Goal: Information Seeking & Learning: Check status

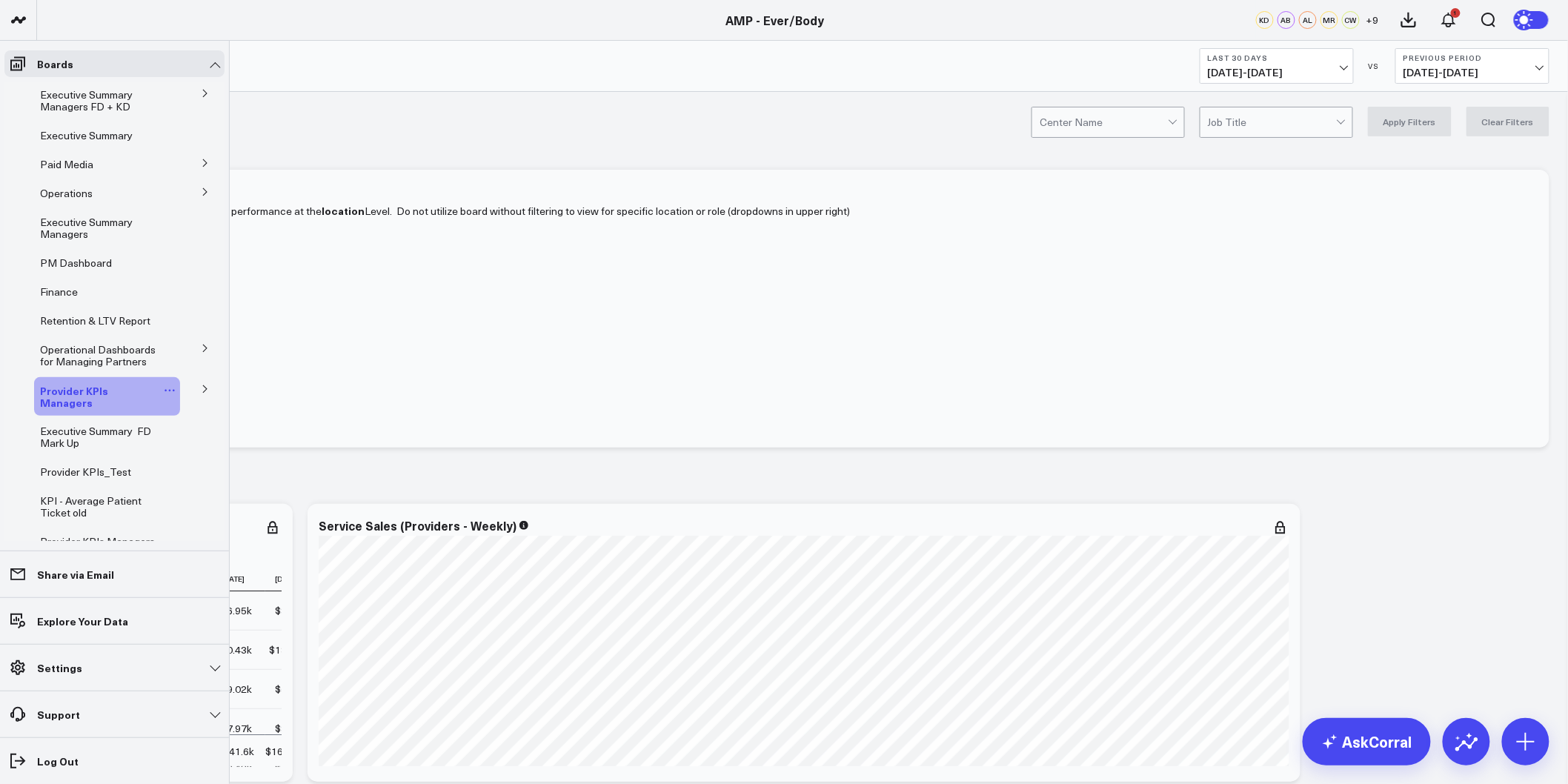
scroll to position [77, 0]
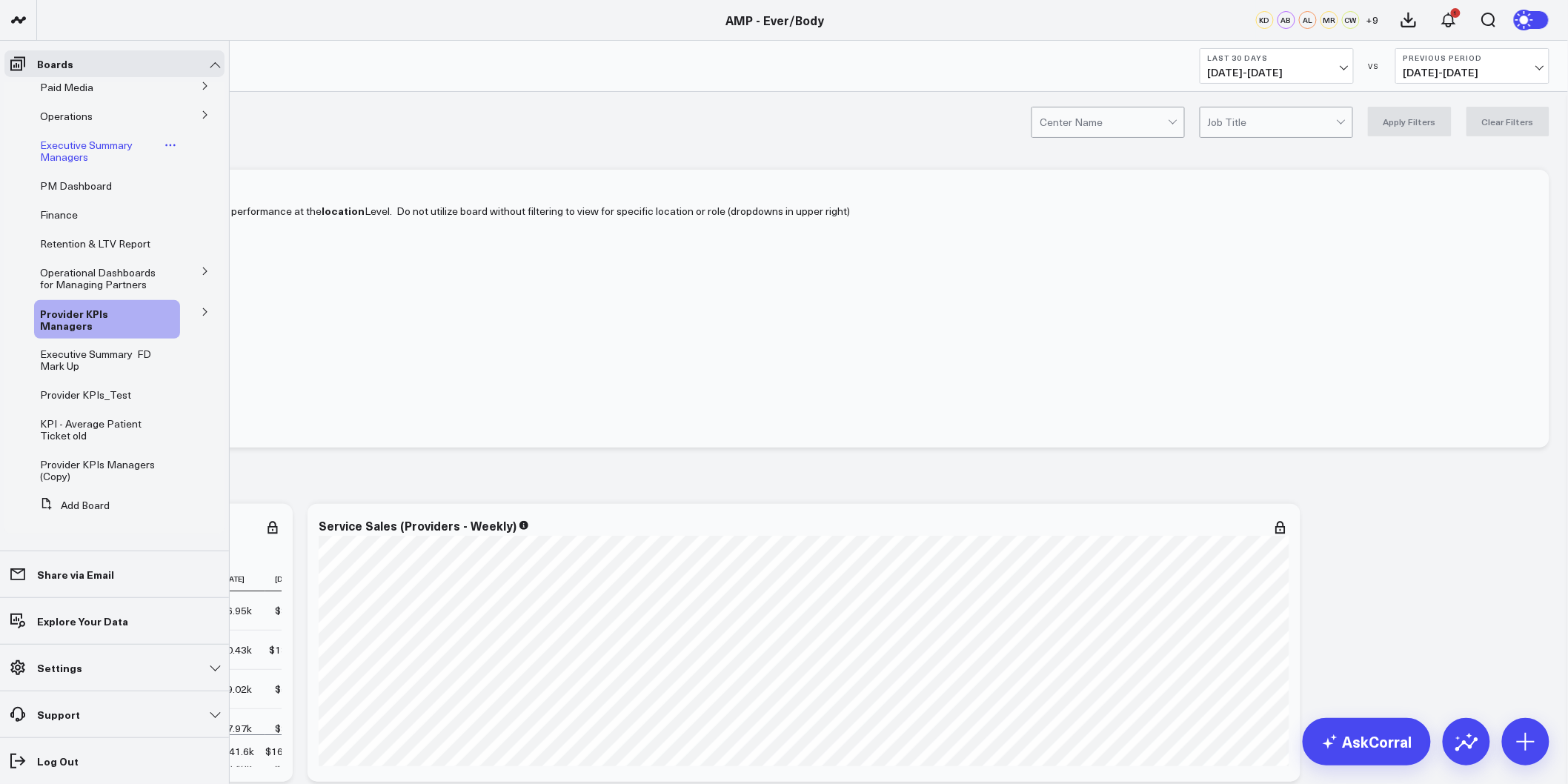
click at [76, 151] on span "Executive Summary Managers" at bounding box center [86, 150] width 92 height 26
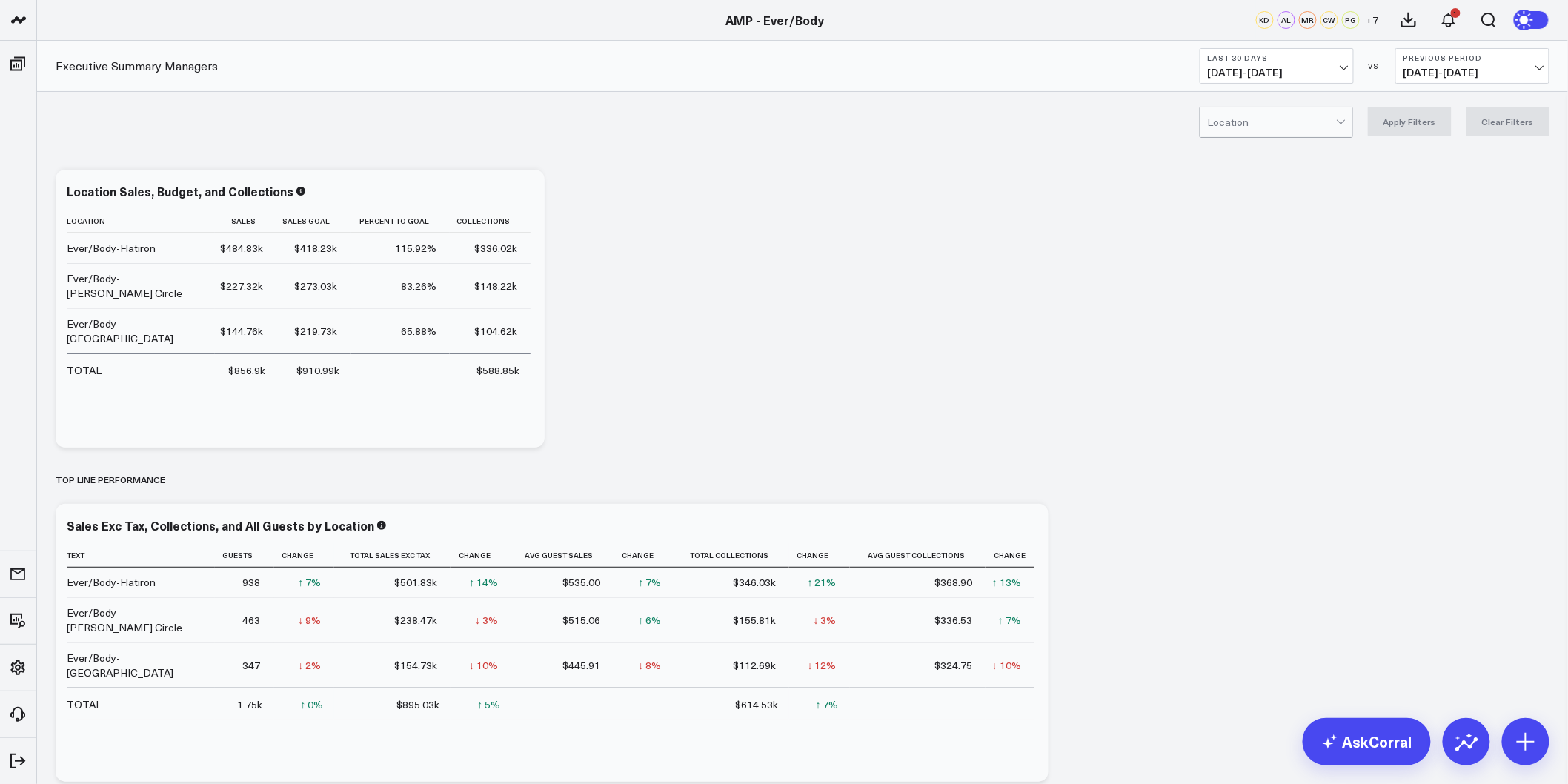
click at [1320, 56] on b "Last 30 Days" at bounding box center [1276, 57] width 138 height 9
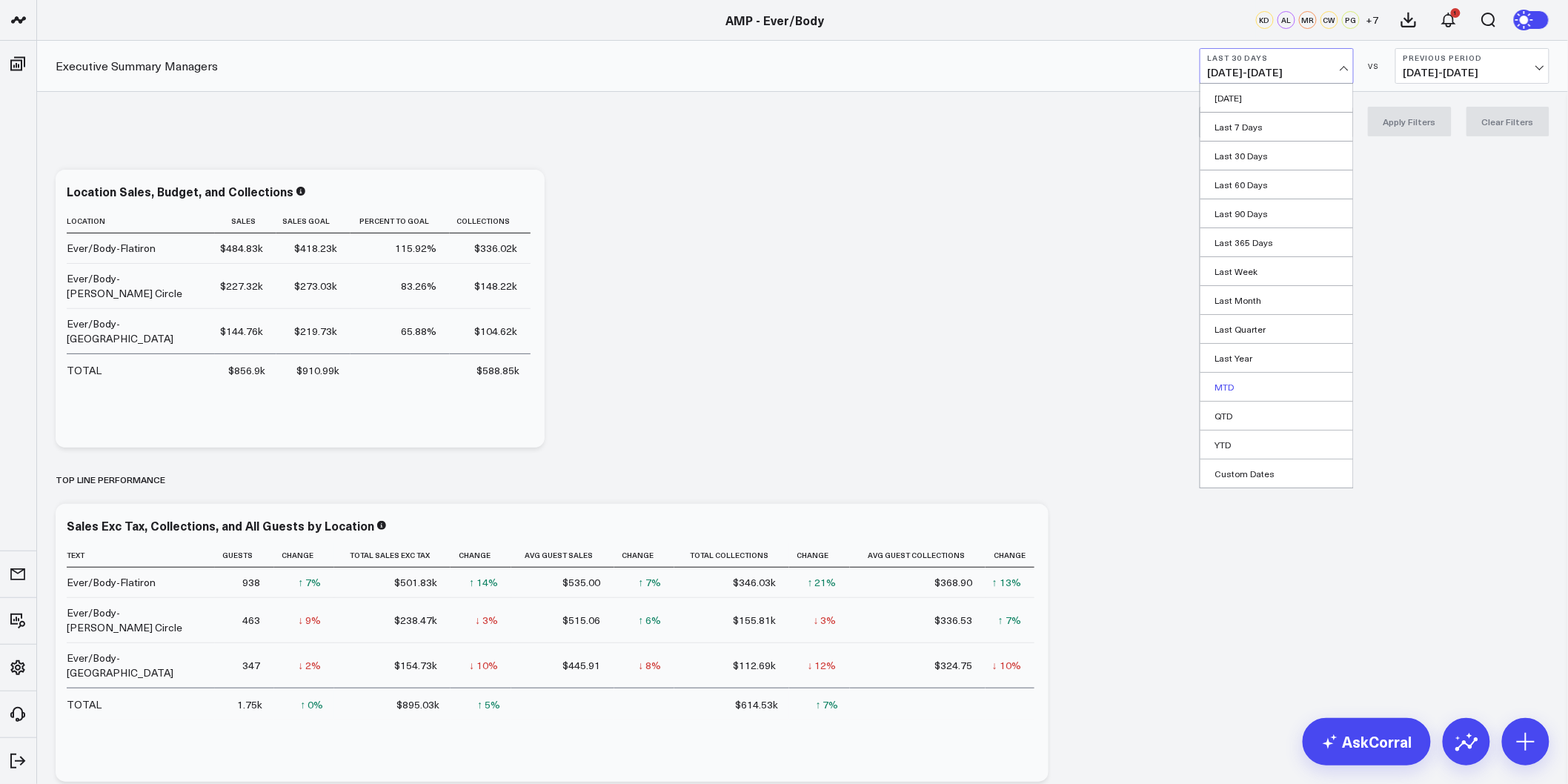
click at [1224, 387] on link "MTD" at bounding box center [1276, 387] width 153 height 29
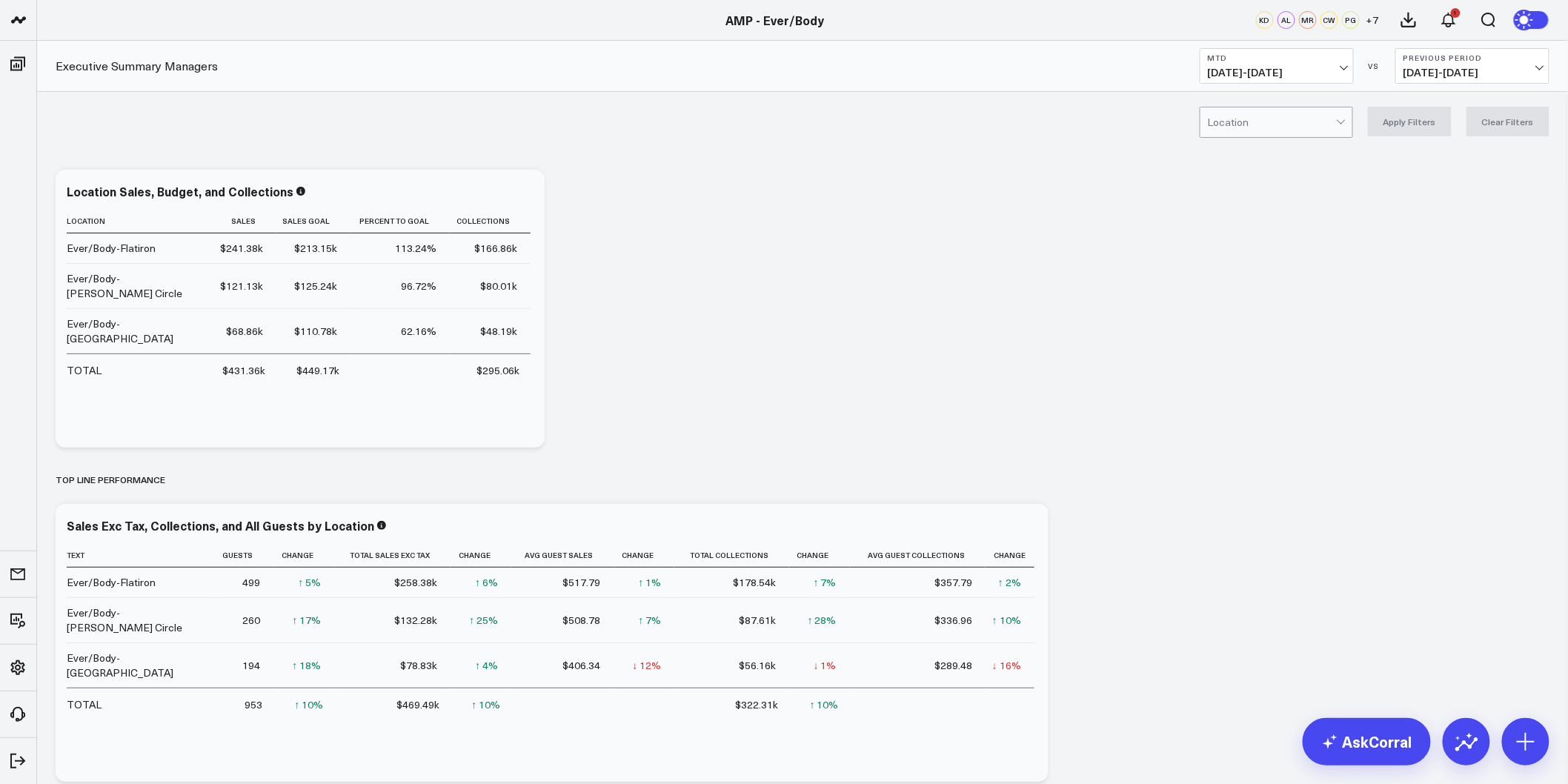
click at [1482, 56] on b "Previous Period" at bounding box center [1472, 57] width 138 height 9
click at [1444, 129] on link "MoM" at bounding box center [1472, 127] width 153 height 29
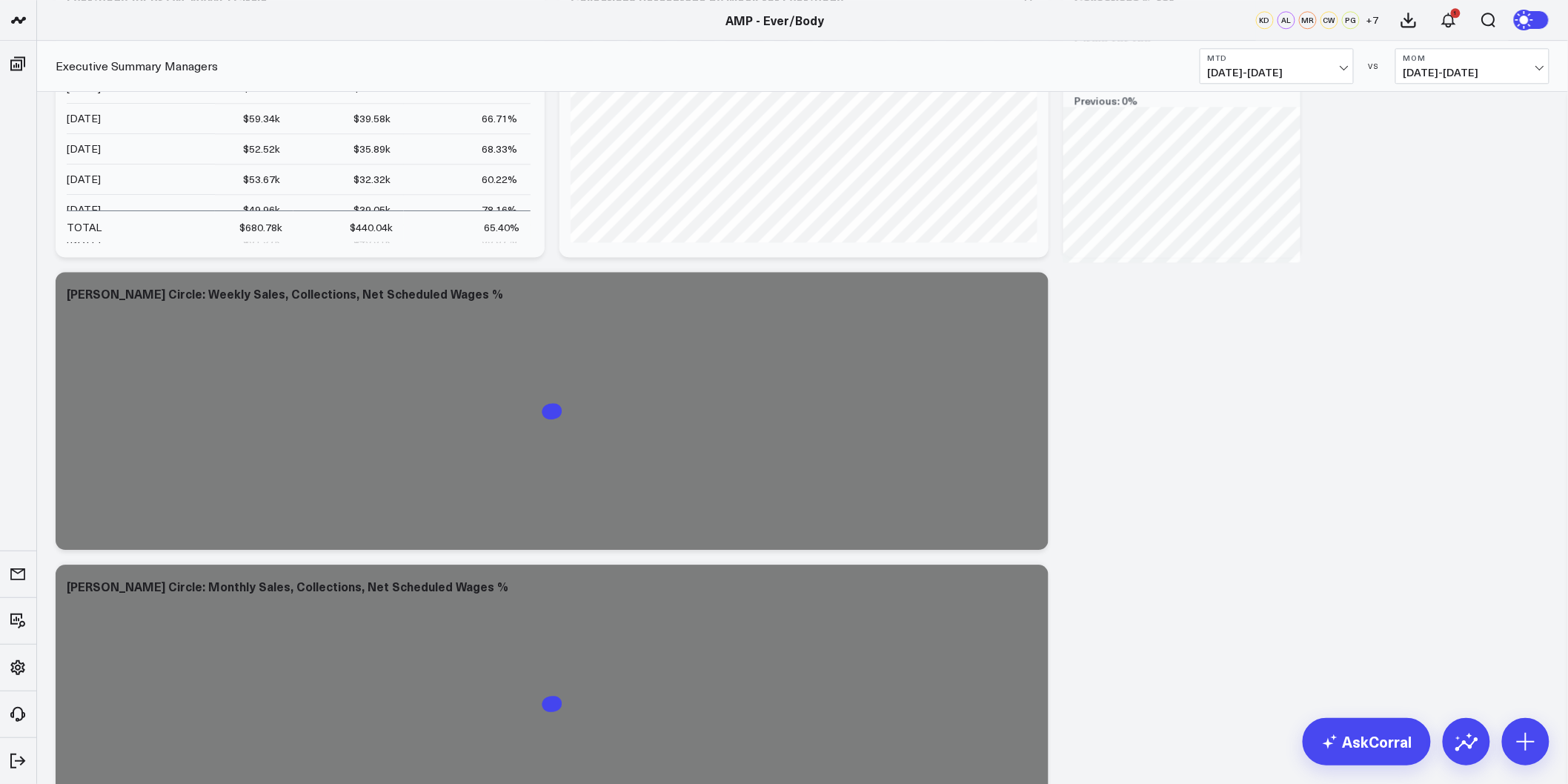
scroll to position [4034, 0]
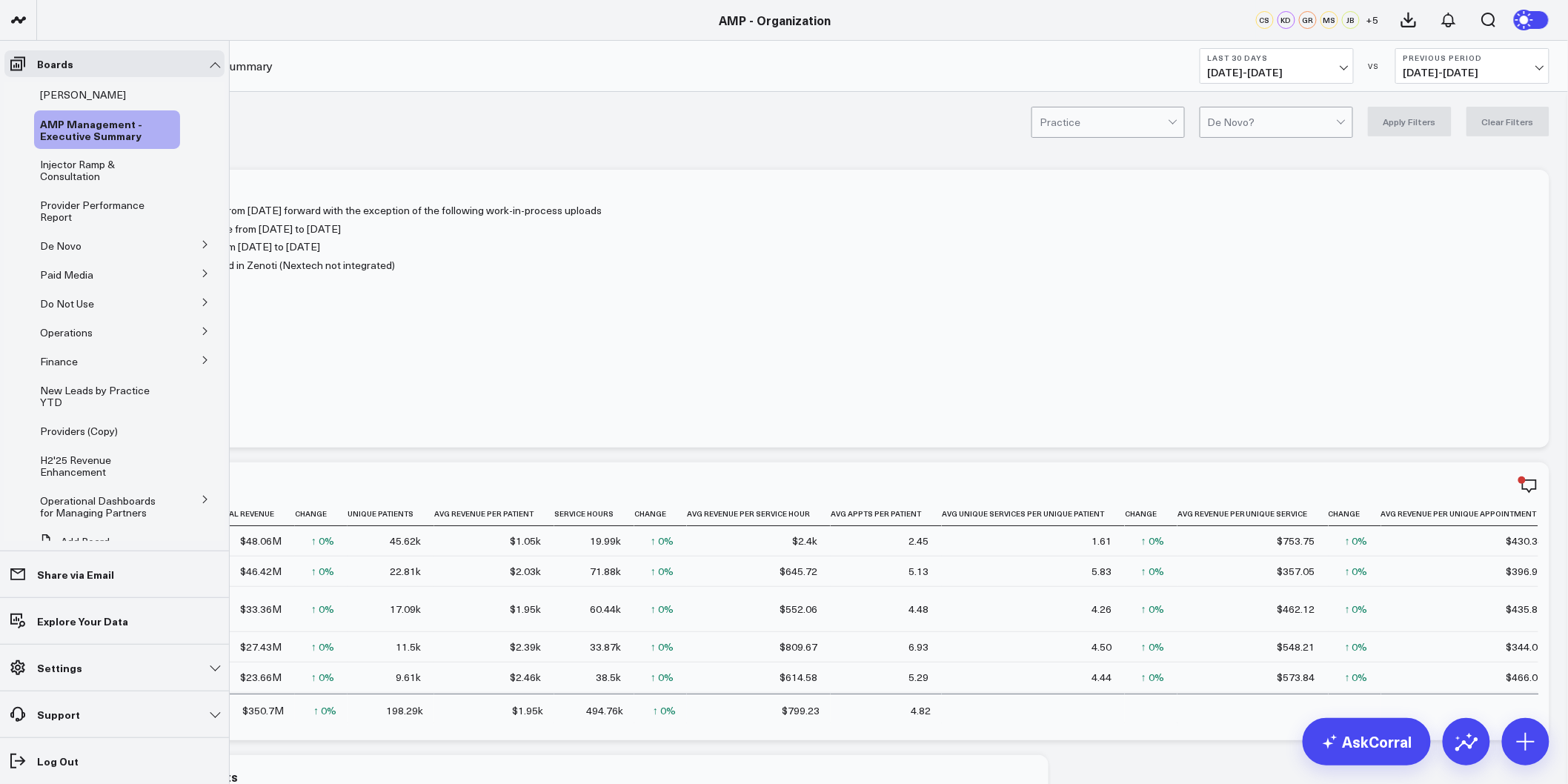
click at [203, 242] on icon at bounding box center [205, 244] width 4 height 8
click at [96, 306] on span "De Novo Charts" at bounding box center [86, 311] width 76 height 14
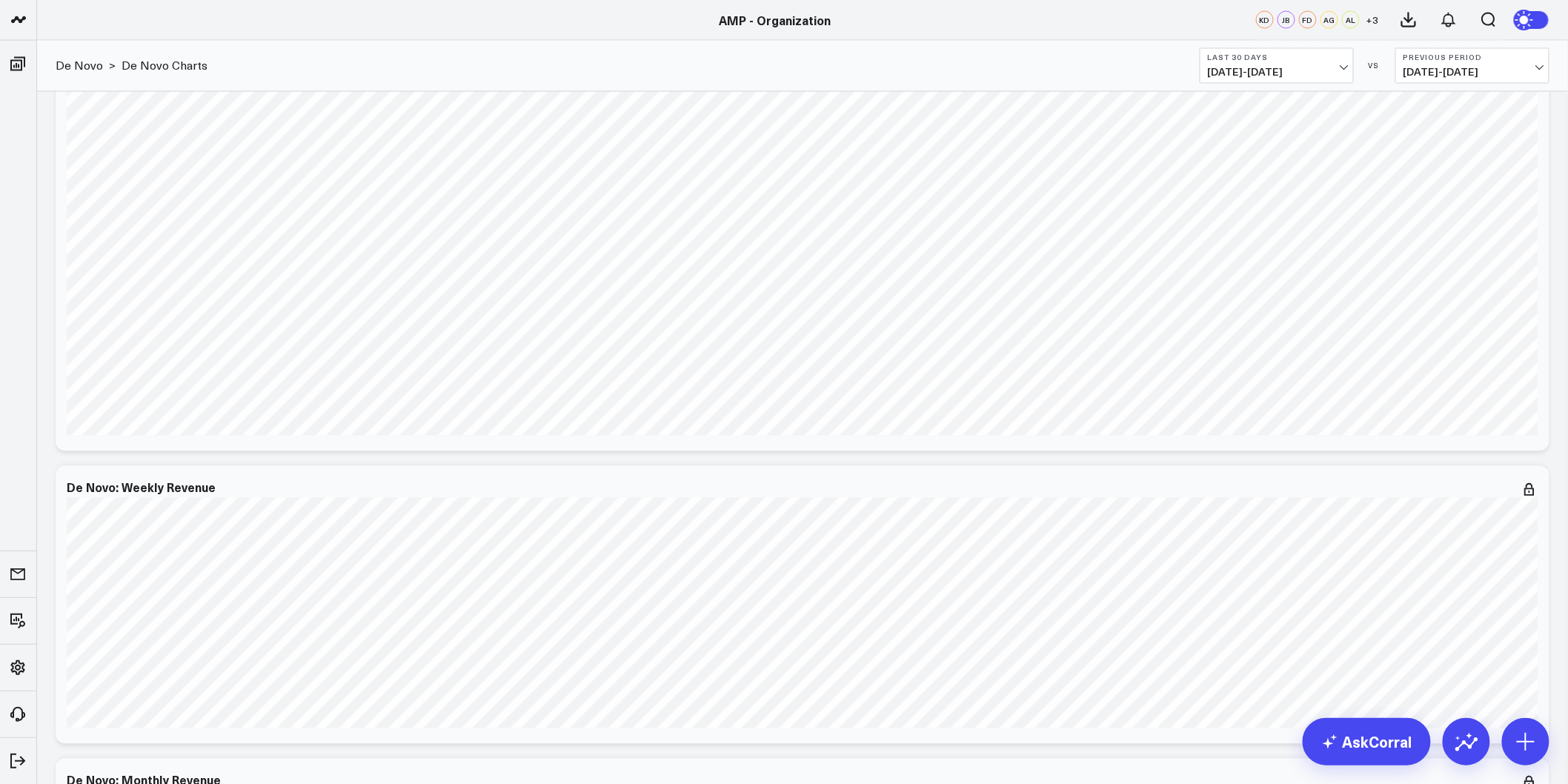
scroll to position [891, 0]
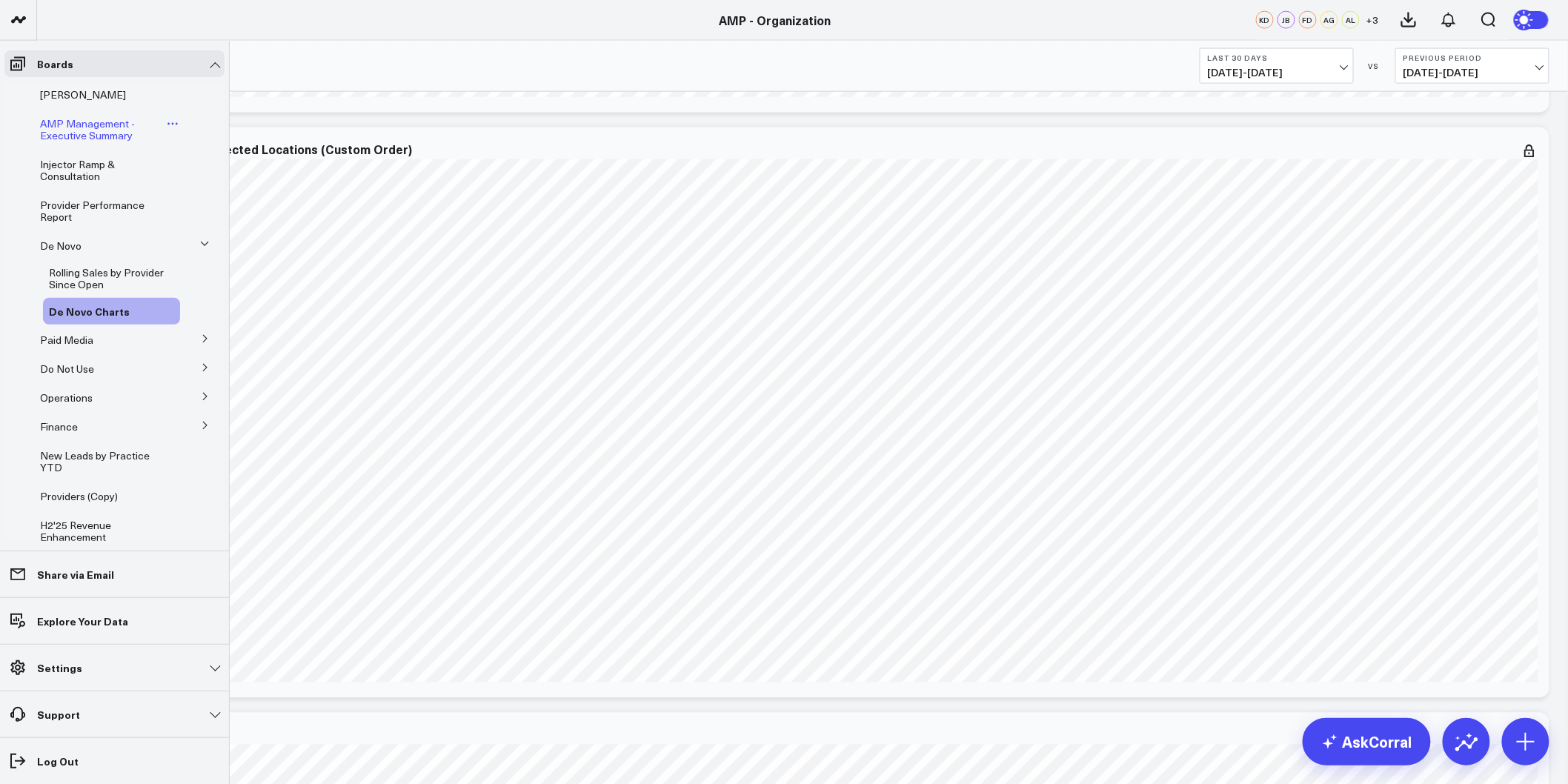
click at [89, 129] on span "AMP Management - Executive Summary" at bounding box center [87, 128] width 95 height 26
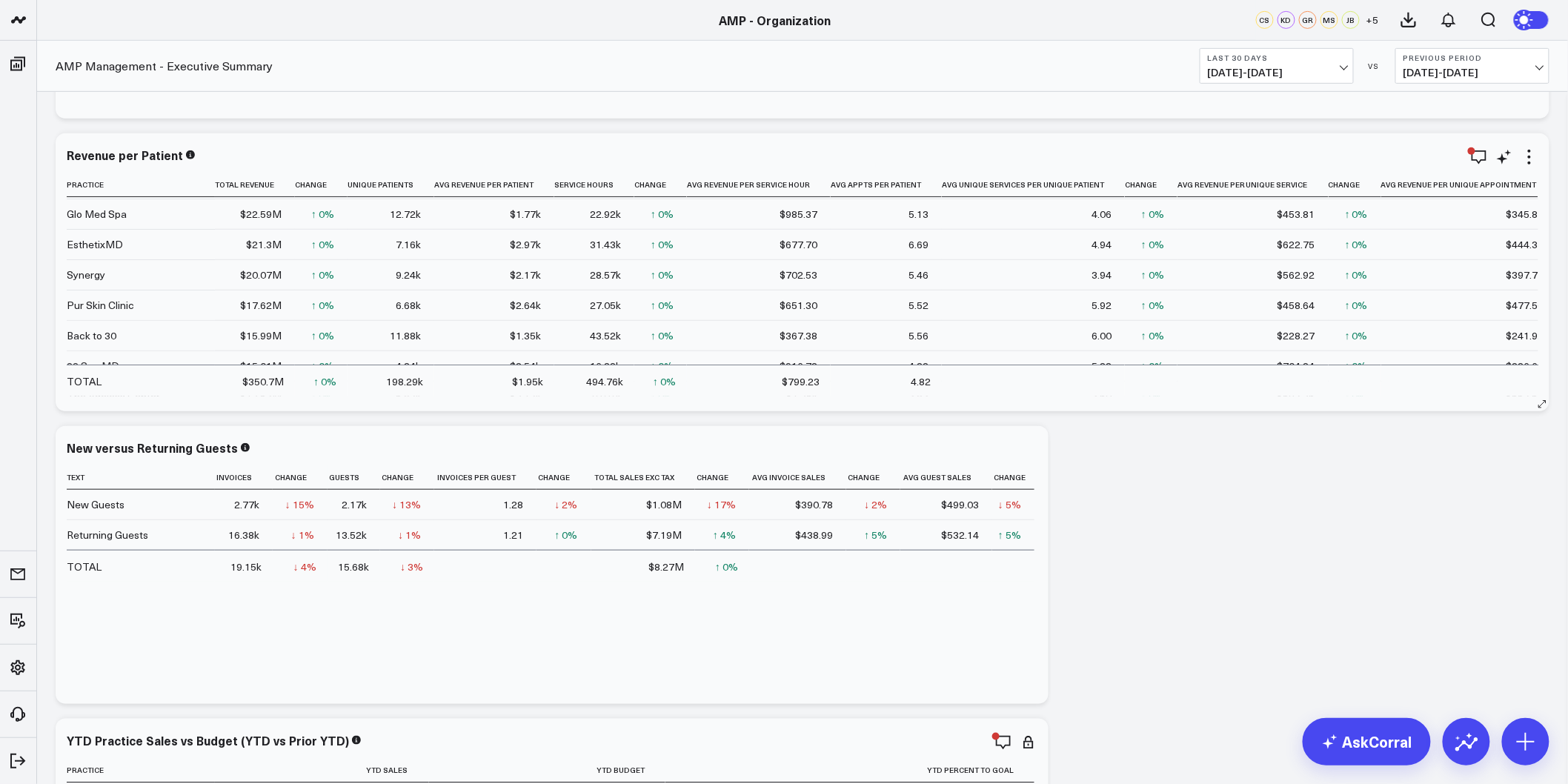
scroll to position [83, 0]
